Goal: Information Seeking & Learning: Get advice/opinions

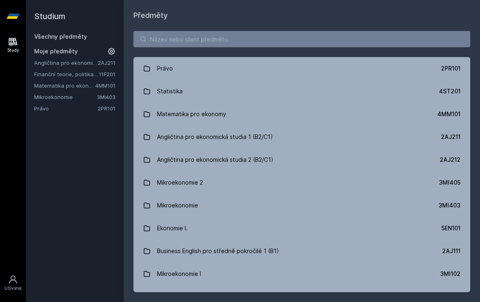
scroll to position [45, 0]
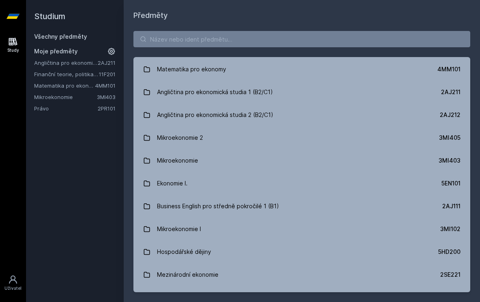
click at [160, 160] on div "Mikroekonomie" at bounding box center [177, 160] width 41 height 16
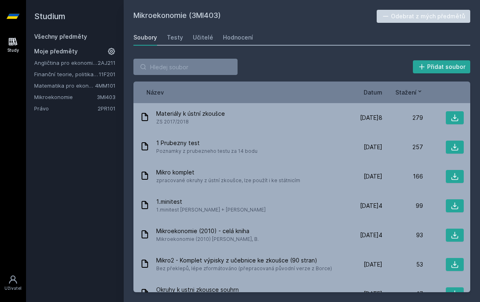
scroll to position [1, 0]
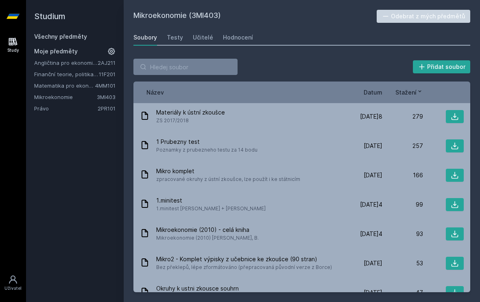
click at [171, 180] on span "zpracované okruhy z ústní zkoušce, lze použít i ke státnicím" at bounding box center [228, 179] width 144 height 8
click at [169, 178] on span "zpracované okruhy z ústní zkoušce, lze použít i ke státnicím" at bounding box center [228, 179] width 144 height 8
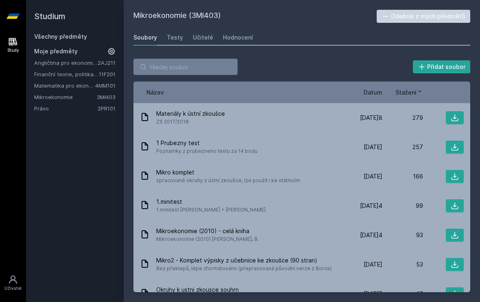
scroll to position [0, 0]
click at [67, 93] on link "Mikroekonomie" at bounding box center [65, 97] width 63 height 8
click at [78, 93] on link "Mikroekonomie" at bounding box center [65, 97] width 63 height 8
click at [72, 93] on link "Mikroekonomie" at bounding box center [65, 97] width 63 height 8
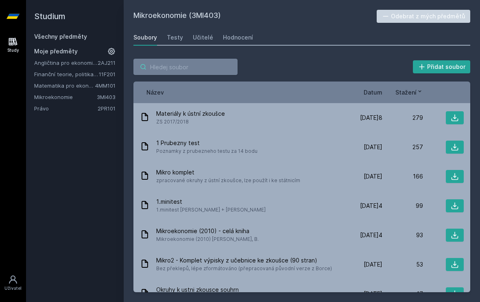
click at [162, 70] on input "search" at bounding box center [186, 67] width 104 height 16
click at [54, 35] on link "Všechny předměty" at bounding box center [60, 36] width 53 height 7
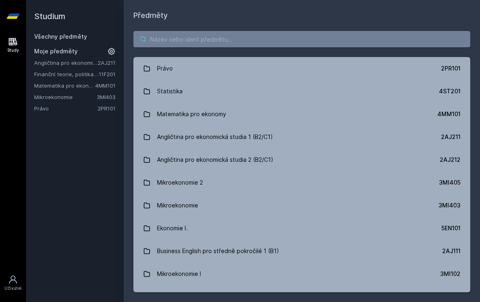
click at [158, 38] on input "search" at bounding box center [302, 39] width 337 height 16
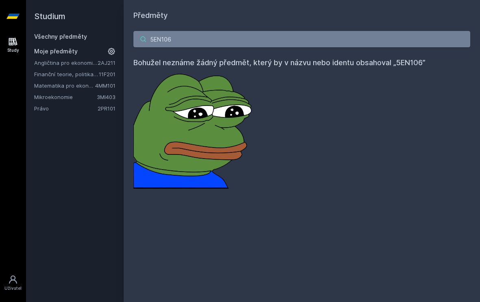
type input "5EN10"
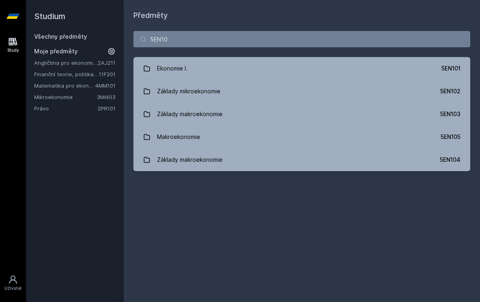
click at [160, 92] on div "Základy mikroekonomie" at bounding box center [189, 91] width 64 height 16
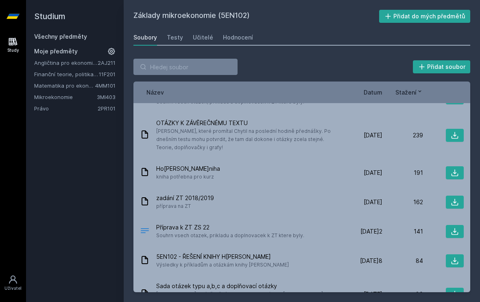
scroll to position [50, 0]
click at [456, 169] on icon at bounding box center [455, 172] width 8 height 8
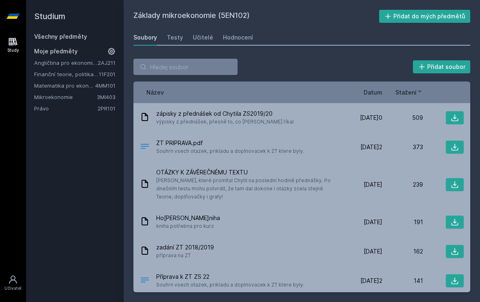
scroll to position [0, 0]
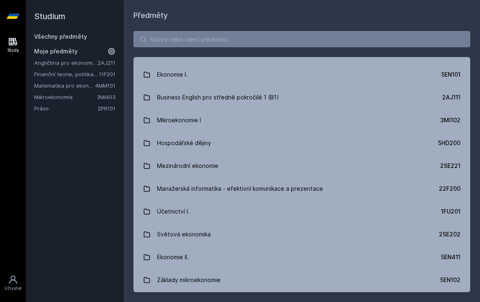
scroll to position [154, 0]
click at [176, 36] on input "search" at bounding box center [302, 39] width 337 height 16
click at [174, 43] on input "search" at bounding box center [302, 39] width 337 height 16
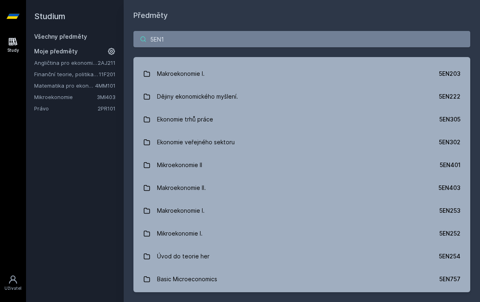
scroll to position [0, 0]
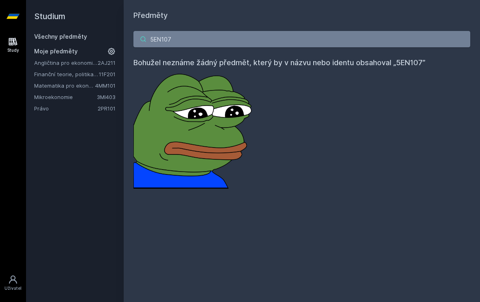
type input "5EN10"
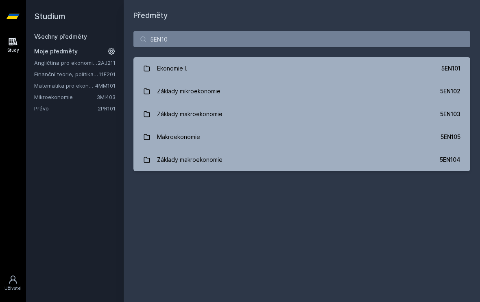
click at [103, 86] on link "4MM101" at bounding box center [105, 85] width 20 height 7
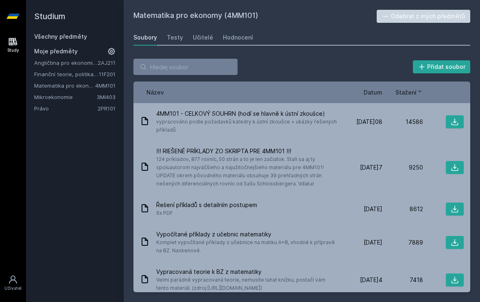
click at [84, 83] on link "Matematika pro ekonomy" at bounding box center [64, 85] width 61 height 8
click at [357, 172] on div "[DATE] [DATE] 9250" at bounding box center [403, 167] width 122 height 13
click at [175, 39] on div "Testy" at bounding box center [175, 37] width 16 height 8
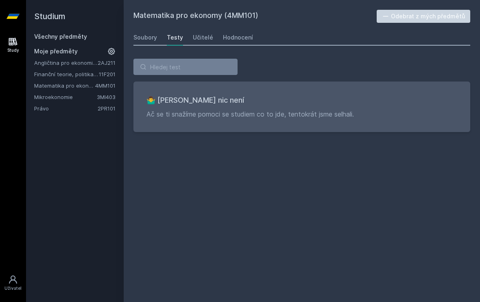
click at [203, 40] on div "Učitelé" at bounding box center [203, 37] width 20 height 8
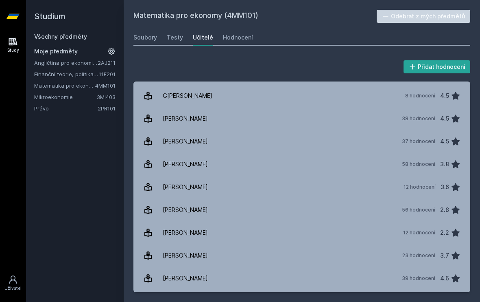
scroll to position [228, 0]
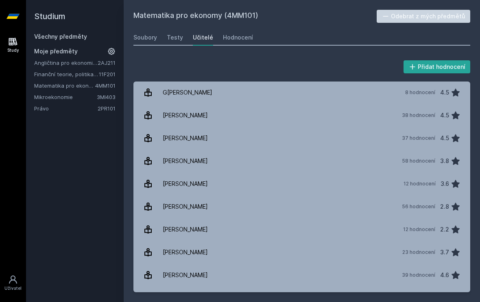
click at [407, 162] on div "58 hodnocení" at bounding box center [418, 161] width 33 height 7
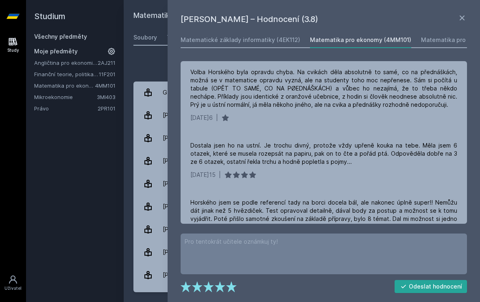
scroll to position [722, 0]
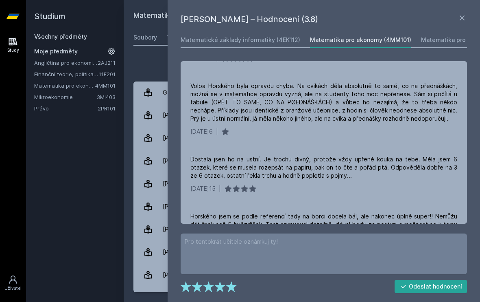
click at [461, 16] on icon at bounding box center [462, 17] width 5 height 5
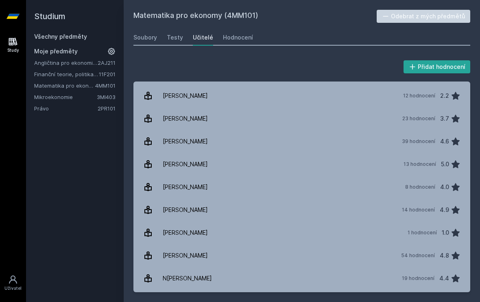
scroll to position [365, 0]
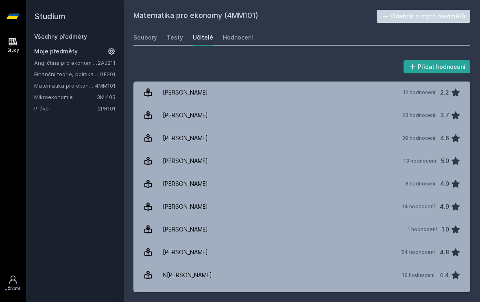
click at [380, 140] on link "[PERSON_NAME] 39 hodnocení 4.6" at bounding box center [302, 138] width 337 height 23
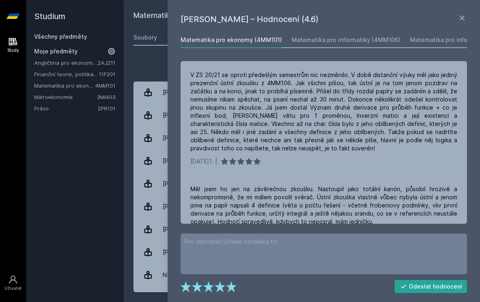
click at [461, 22] on icon at bounding box center [463, 18] width 10 height 10
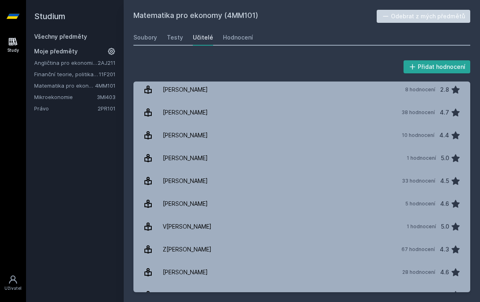
scroll to position [801, 0]
click at [375, 201] on link "[PERSON_NAME] 5 hodnocení 4.6" at bounding box center [302, 204] width 337 height 23
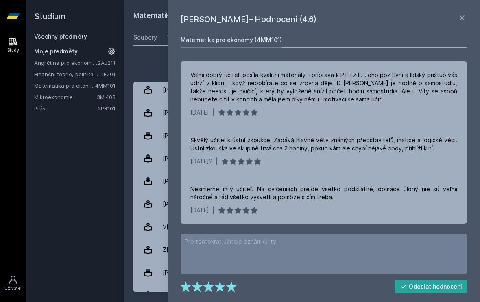
click at [464, 18] on icon at bounding box center [463, 18] width 10 height 10
